Goal: Information Seeking & Learning: Learn about a topic

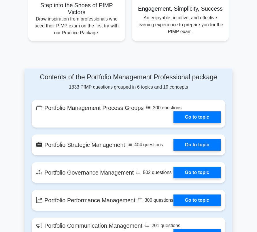
scroll to position [385, 0]
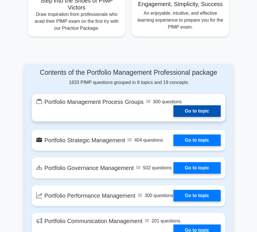
click at [193, 109] on link "Go to topic" at bounding box center [197, 111] width 47 height 12
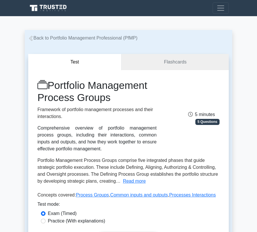
click at [204, 124] on span "5 Questions" at bounding box center [208, 122] width 24 height 6
click at [204, 122] on span "5 Questions" at bounding box center [208, 122] width 24 height 6
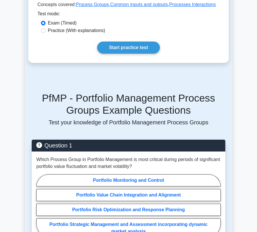
scroll to position [193, 0]
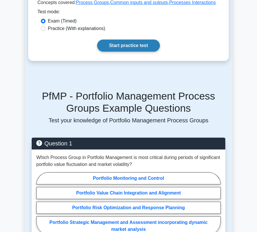
click at [129, 44] on link "Start practice test" at bounding box center [128, 46] width 63 height 12
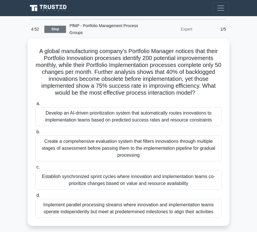
click at [53, 28] on link "Stop" at bounding box center [55, 29] width 22 height 7
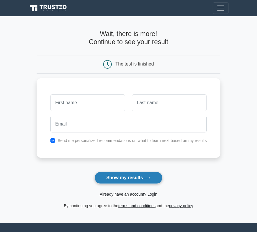
click at [135, 178] on button "Show my results" at bounding box center [129, 178] width 68 height 12
click at [135, 177] on button "Show my results" at bounding box center [129, 178] width 68 height 12
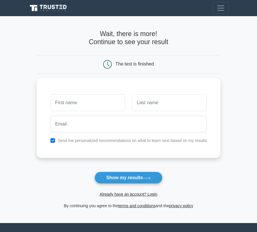
click at [134, 171] on form "Wait, there is more! Continue to see your result The test is finished and the" at bounding box center [129, 119] width 184 height 179
